Goal: Information Seeking & Learning: Check status

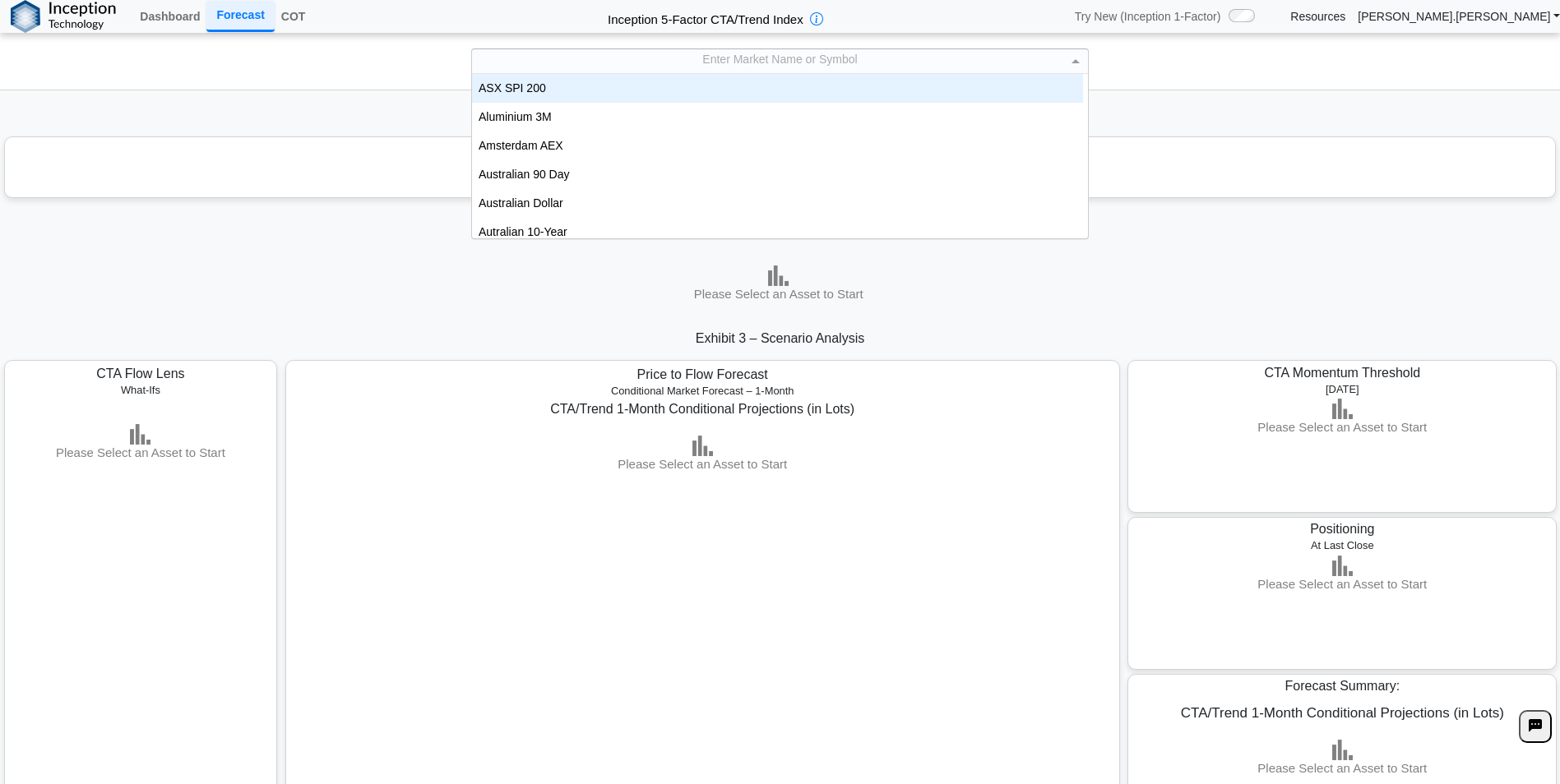
drag, startPoint x: 890, startPoint y: 59, endPoint x: 863, endPoint y: 74, distance: 30.9
click at [887, 61] on div "Enter Market Name or Symbol" at bounding box center [780, 60] width 616 height 24
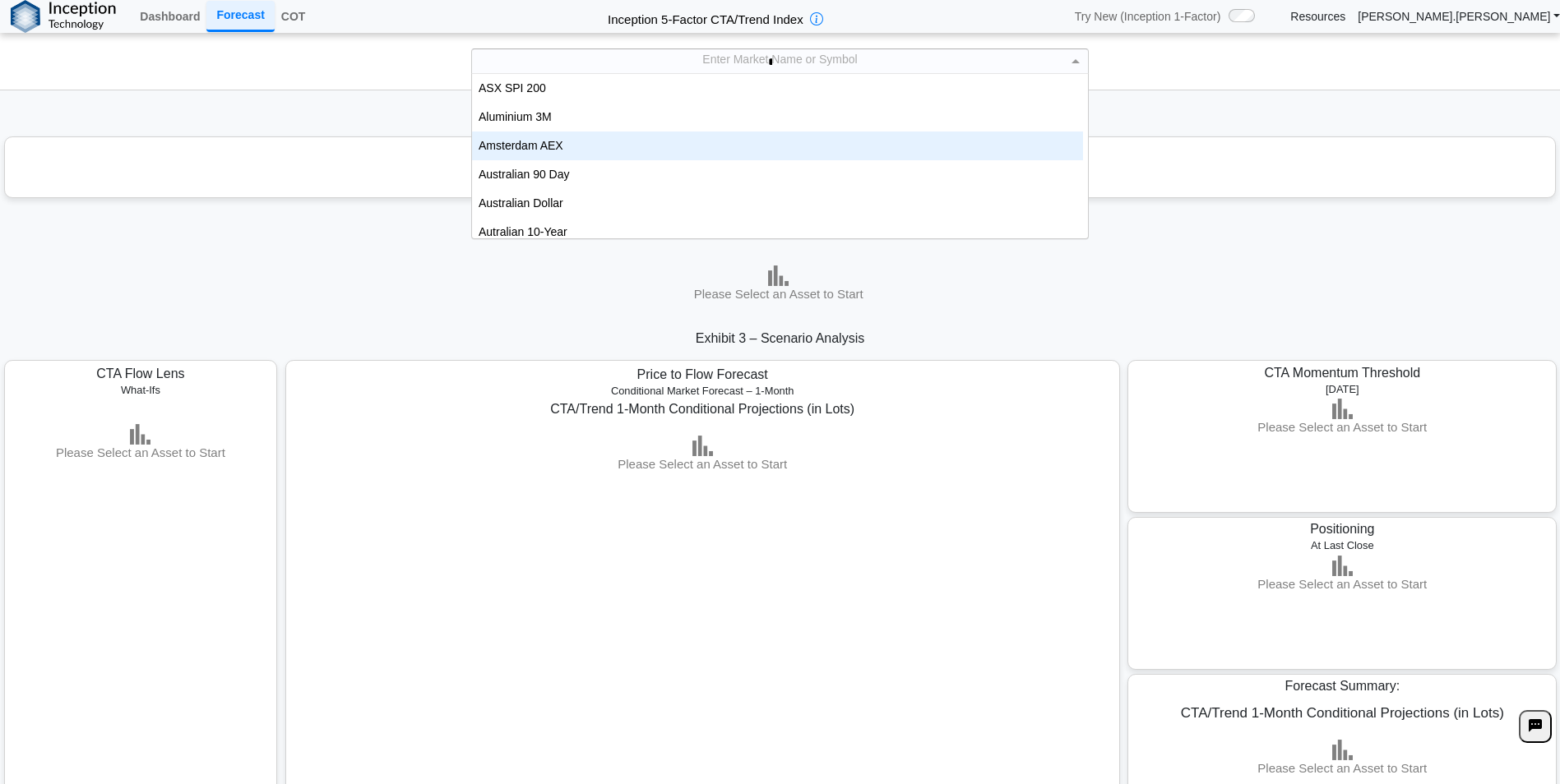
type input "***"
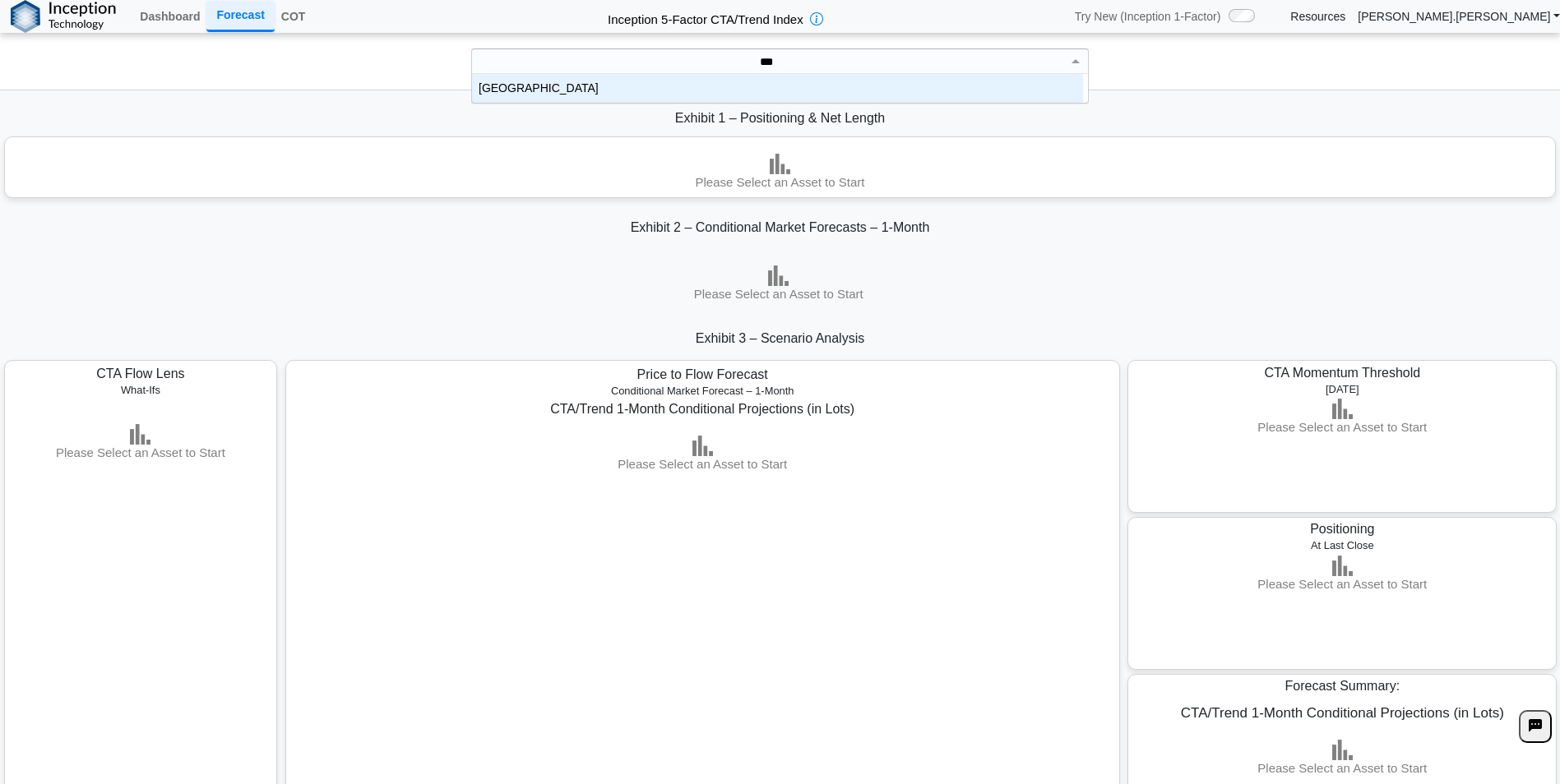
scroll to position [16, 599]
click at [843, 86] on div "[GEOGRAPHIC_DATA]" at bounding box center [778, 89] width 611 height 29
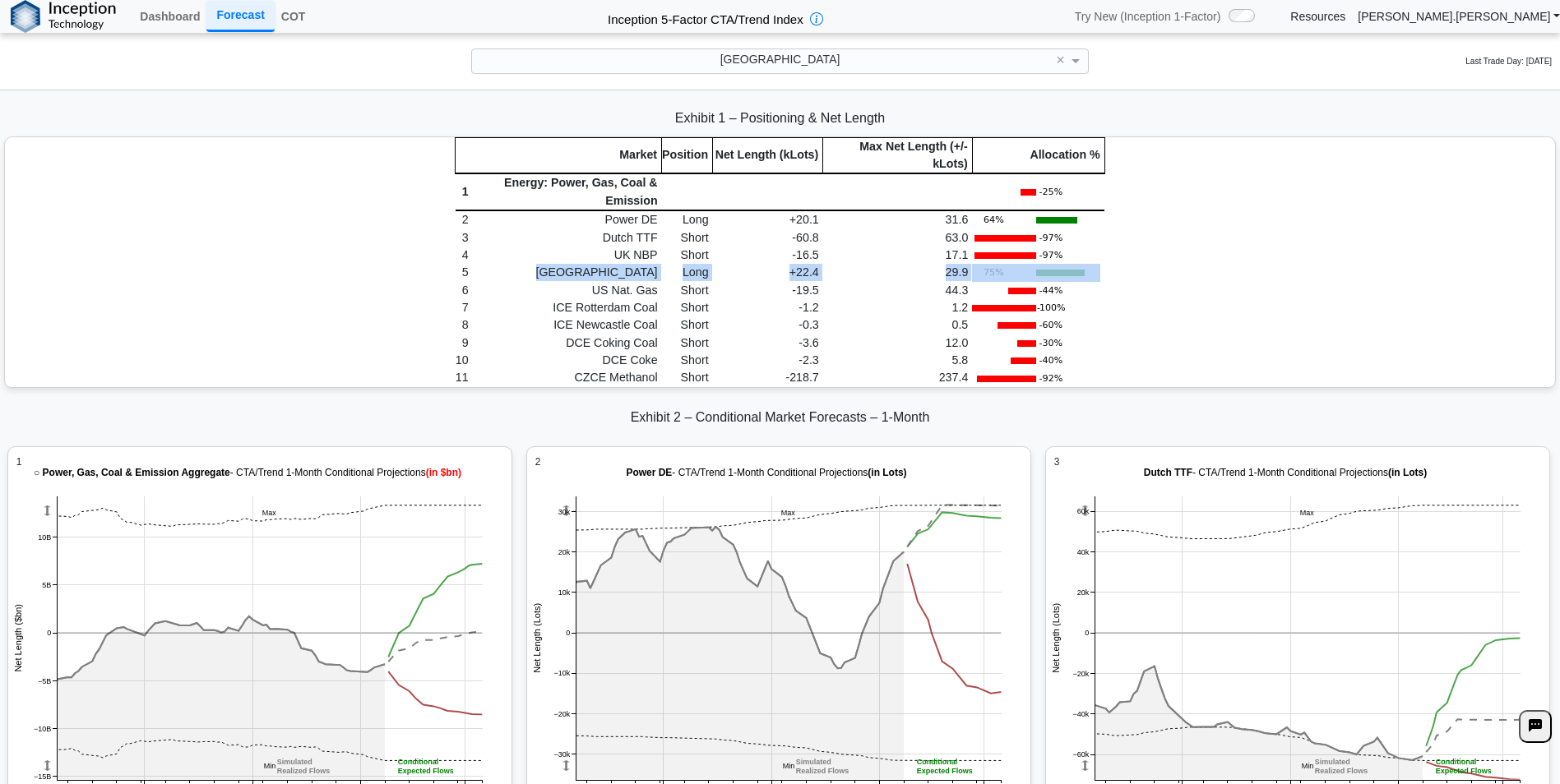
drag, startPoint x: 1095, startPoint y: 267, endPoint x: 617, endPoint y: 274, distance: 478.1
click at [617, 274] on tr "5 EUA Long +22.4 29.9" at bounding box center [780, 272] width 649 height 17
click at [616, 272] on td "[GEOGRAPHIC_DATA]" at bounding box center [567, 272] width 189 height 17
